Goal: Information Seeking & Learning: Compare options

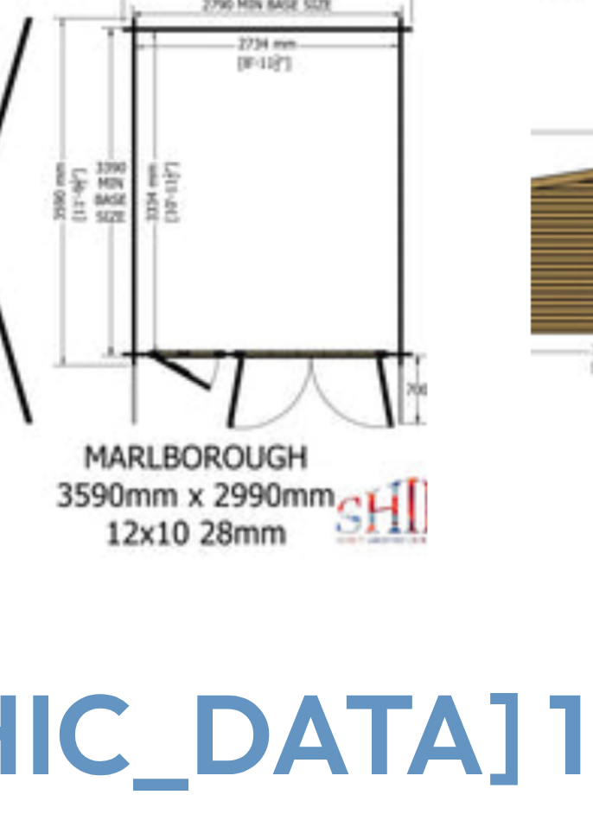
scroll to position [312, 0]
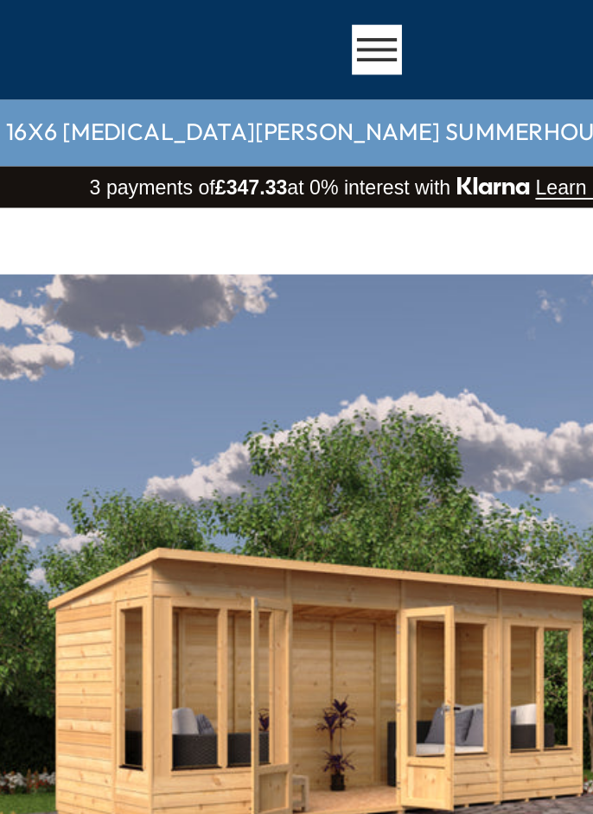
scroll to position [90, 0]
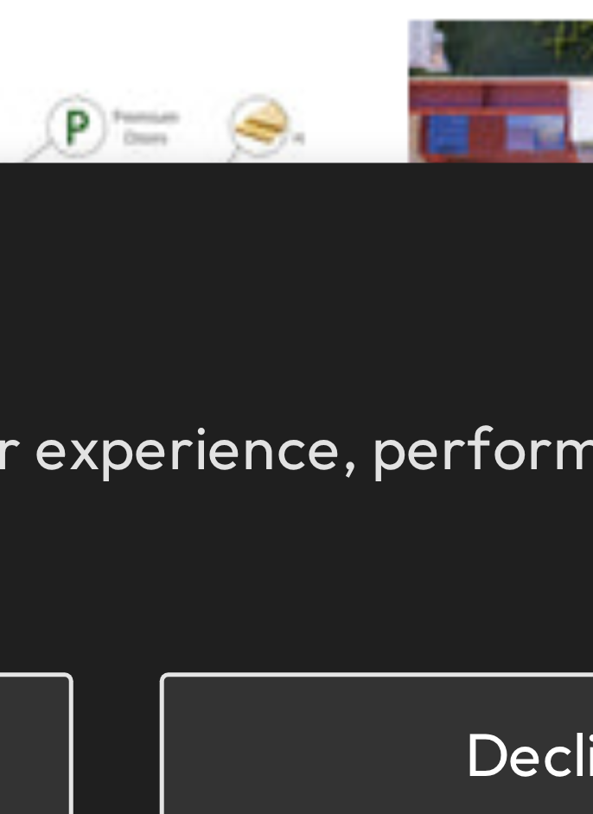
scroll to position [105, 0]
